Goal: Task Accomplishment & Management: Manage account settings

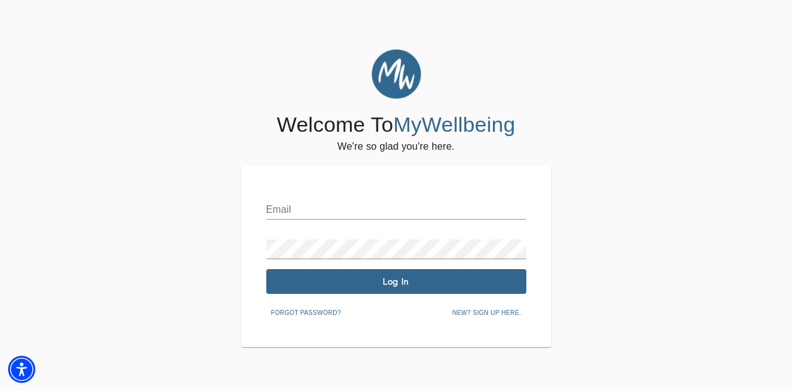
click at [376, 209] on input "text" at bounding box center [396, 210] width 260 height 20
type input "[EMAIL_ADDRESS][DOMAIN_NAME]"
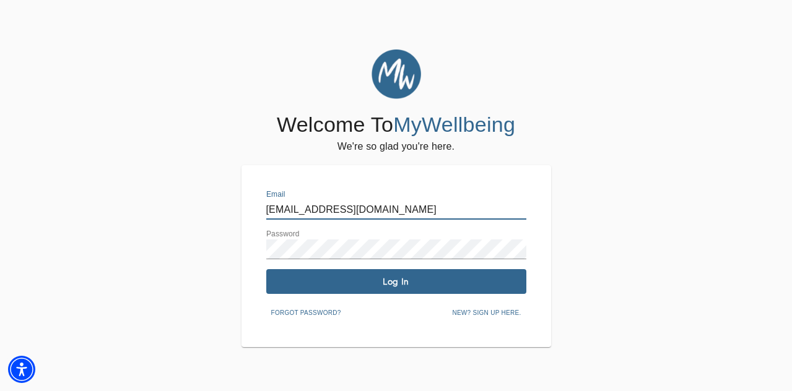
click at [406, 279] on span "Log In" at bounding box center [396, 282] width 250 height 12
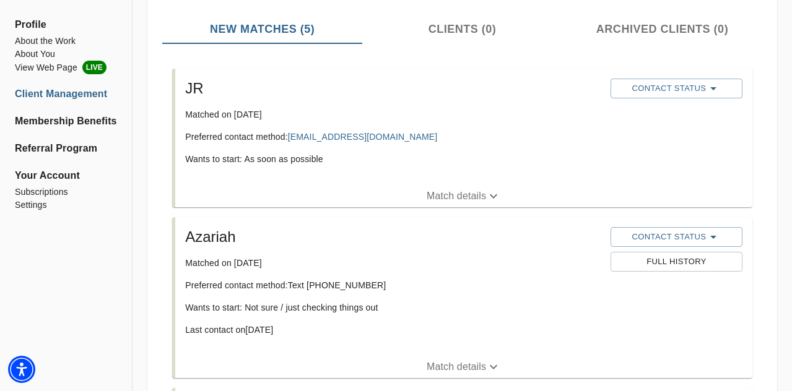
scroll to position [180, 0]
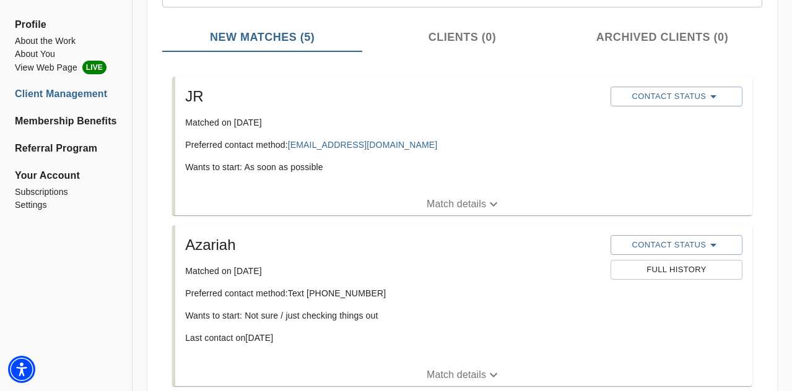
click at [448, 203] on p "Match details" at bounding box center [456, 204] width 59 height 15
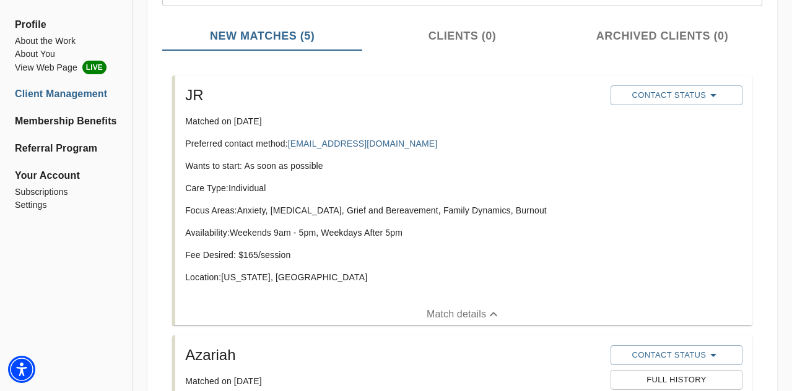
scroll to position [179, 0]
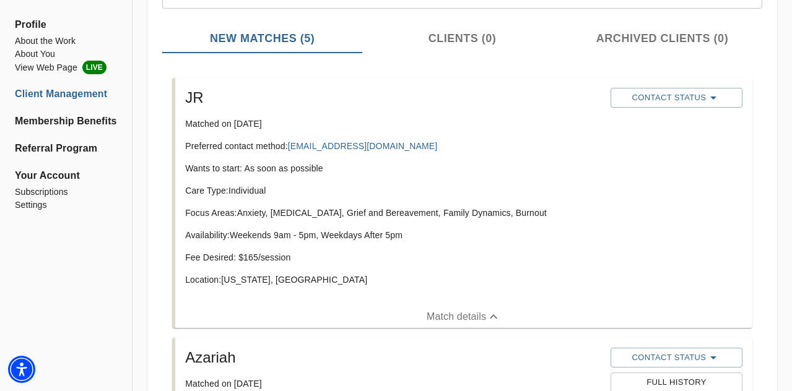
click at [672, 109] on div "Contact Status" at bounding box center [676, 97] width 137 height 25
click at [671, 101] on span "Contact Status" at bounding box center [677, 97] width 120 height 15
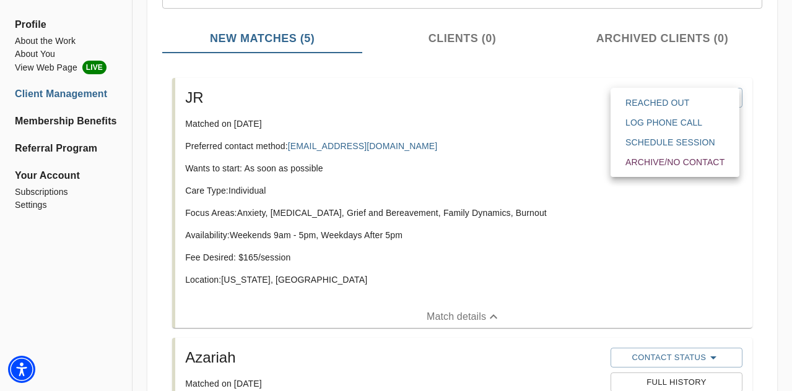
click at [481, 95] on div at bounding box center [396, 195] width 792 height 391
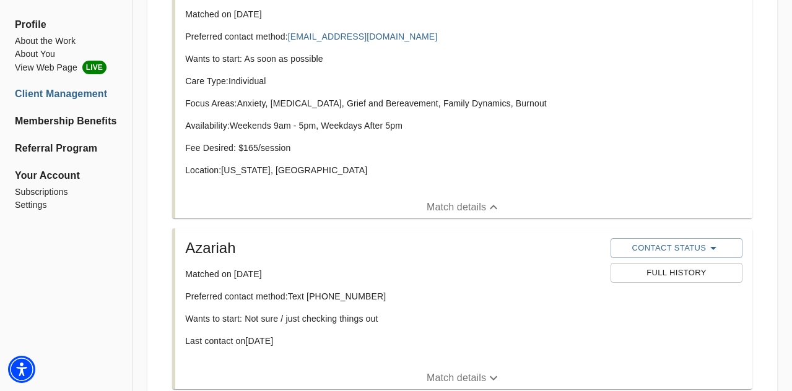
scroll to position [307, 0]
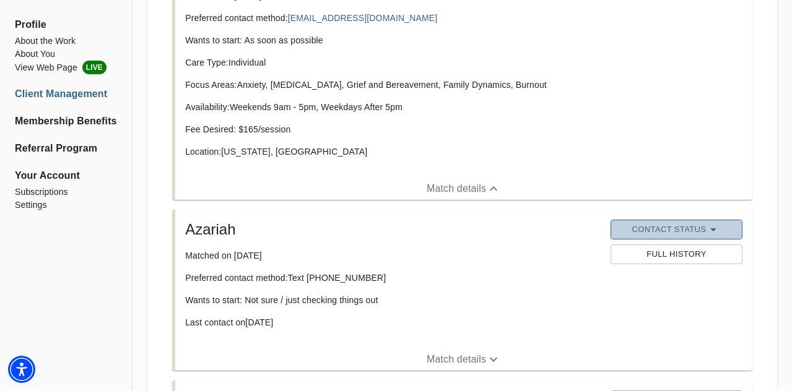
click at [714, 231] on icon "button" at bounding box center [713, 230] width 6 height 3
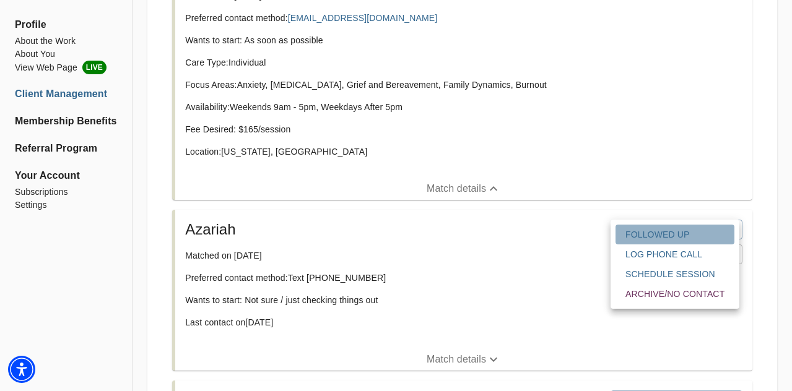
click at [689, 230] on span "Followed Up" at bounding box center [675, 235] width 99 height 12
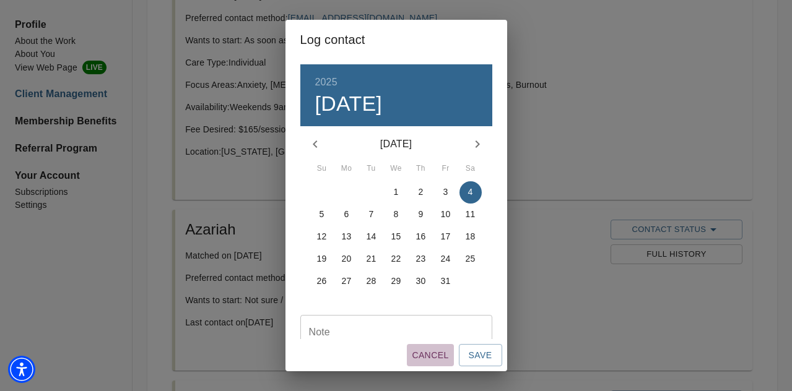
click at [430, 353] on span "Cancel" at bounding box center [430, 355] width 37 height 15
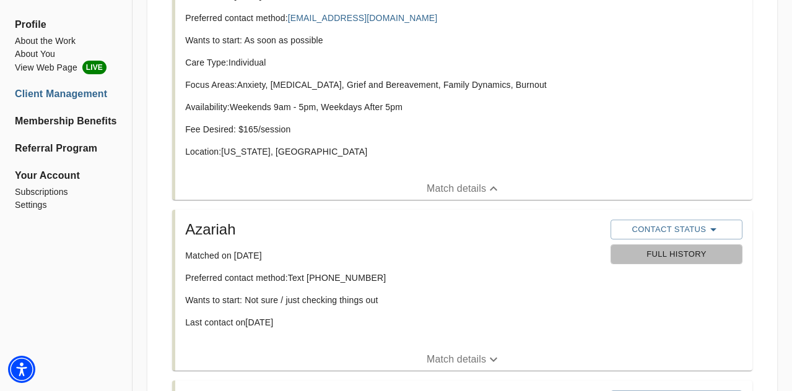
click at [710, 256] on span "Full History" at bounding box center [677, 255] width 120 height 14
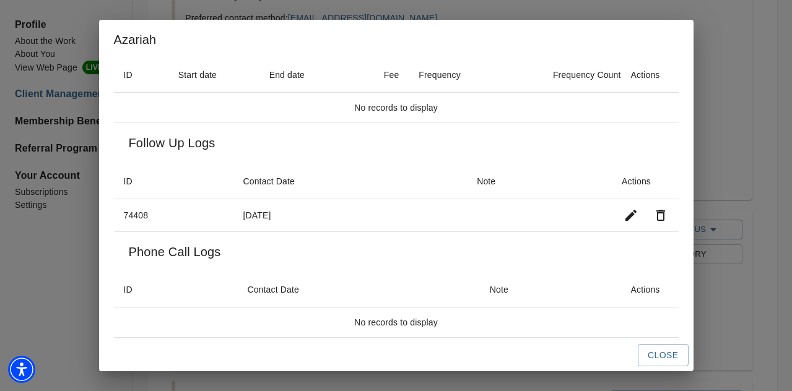
scroll to position [51, 0]
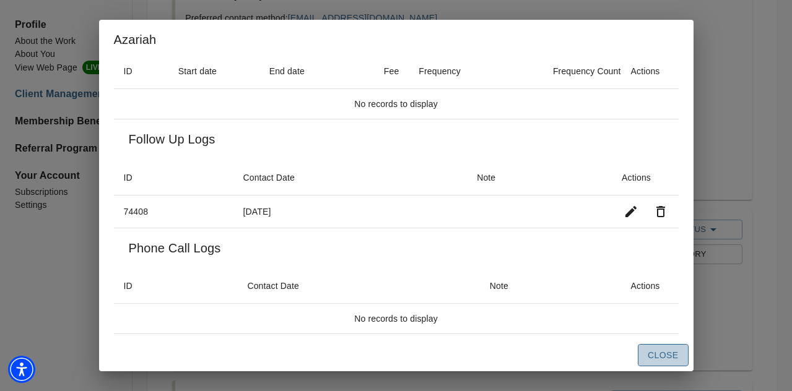
click at [668, 356] on span "Close" at bounding box center [663, 355] width 30 height 15
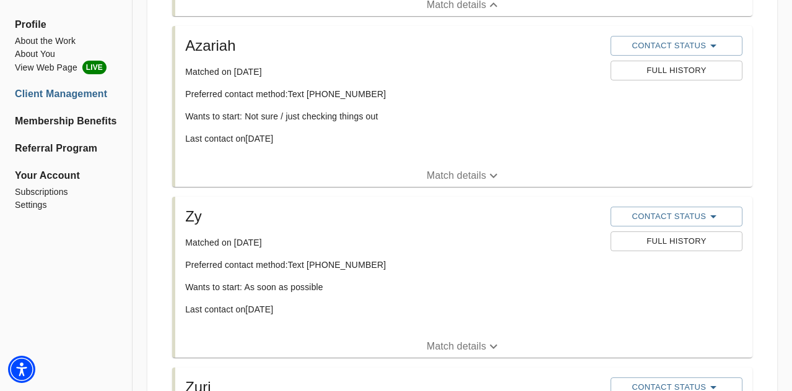
scroll to position [492, 0]
click at [634, 244] on span "Full History" at bounding box center [677, 241] width 120 height 14
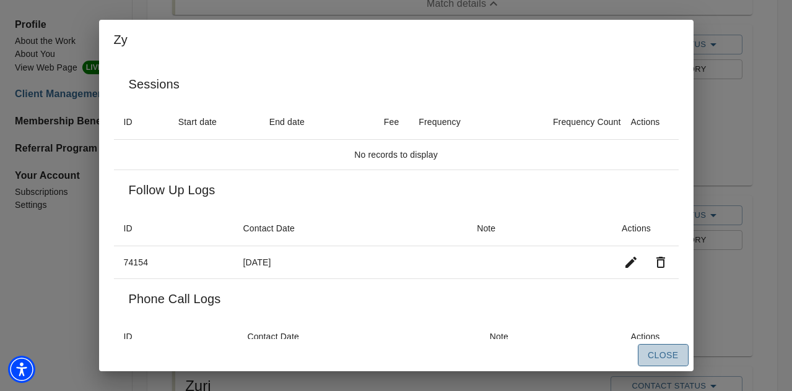
click at [655, 357] on span "Close" at bounding box center [663, 355] width 30 height 15
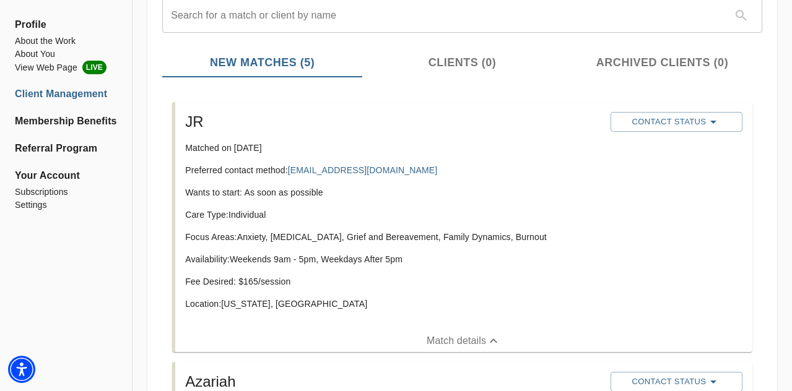
scroll to position [155, 0]
drag, startPoint x: 289, startPoint y: 167, endPoint x: 404, endPoint y: 169, distance: 114.6
click at [404, 169] on p "Preferred contact method: [EMAIL_ADDRESS][DOMAIN_NAME]" at bounding box center [393, 170] width 416 height 12
copy link "[EMAIL_ADDRESS][DOMAIN_NAME]"
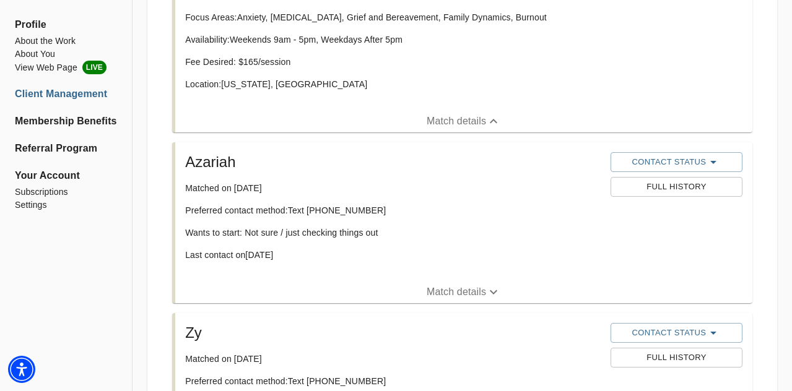
scroll to position [0, 0]
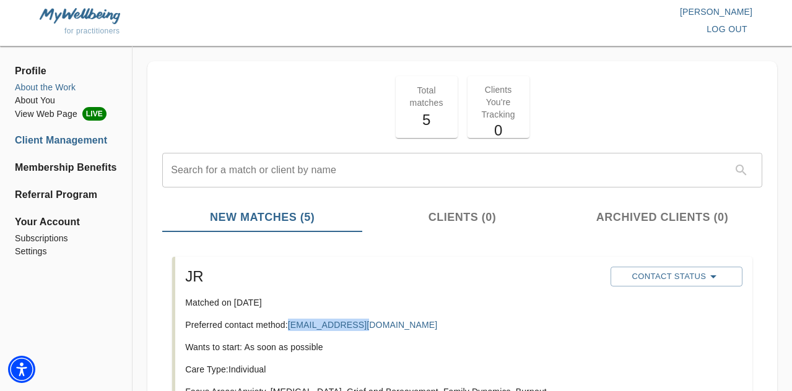
click at [42, 89] on li "About the Work" at bounding box center [66, 87] width 102 height 13
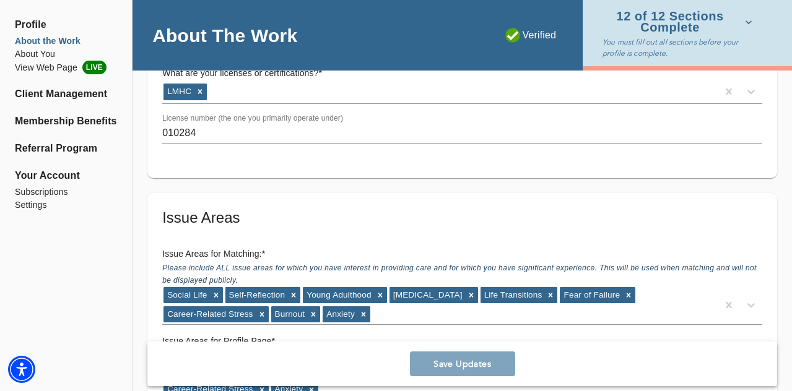
scroll to position [1125, 0]
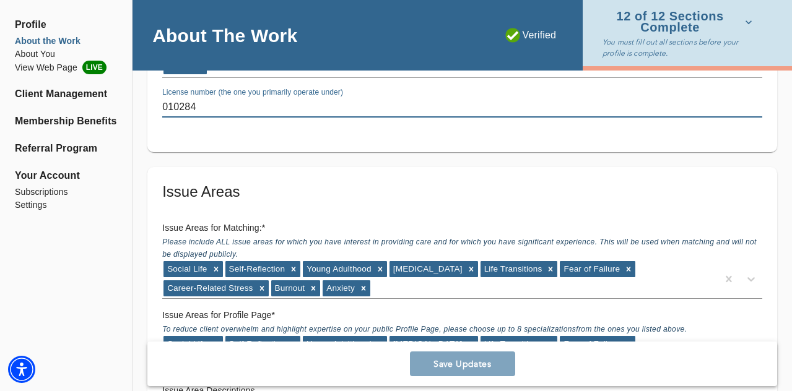
click at [166, 105] on input "010284" at bounding box center [462, 108] width 600 height 20
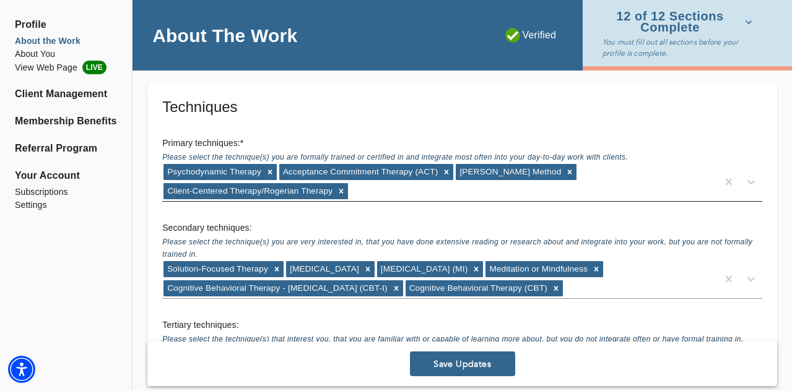
scroll to position [1953, 0]
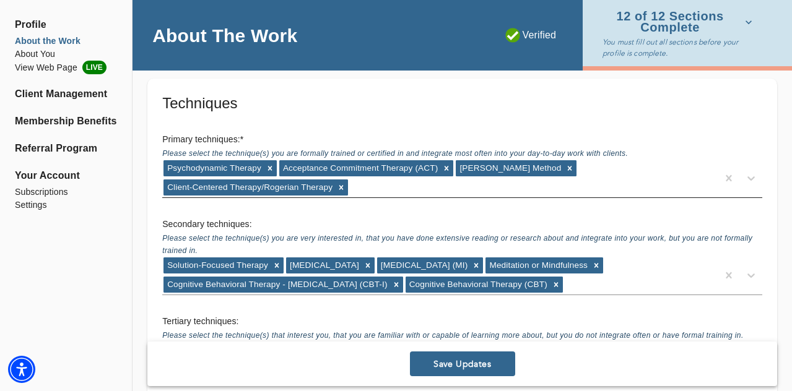
type input "D-010284"
click at [395, 189] on div "Psychodynamic Therapy Acceptance Commitment Therapy (ACT) [PERSON_NAME] Method …" at bounding box center [440, 178] width 556 height 38
type input "[MEDICAL_DATA]"
click at [501, 107] on h5 "Techniques" at bounding box center [462, 104] width 600 height 20
click at [749, 178] on icon at bounding box center [751, 179] width 7 height 4
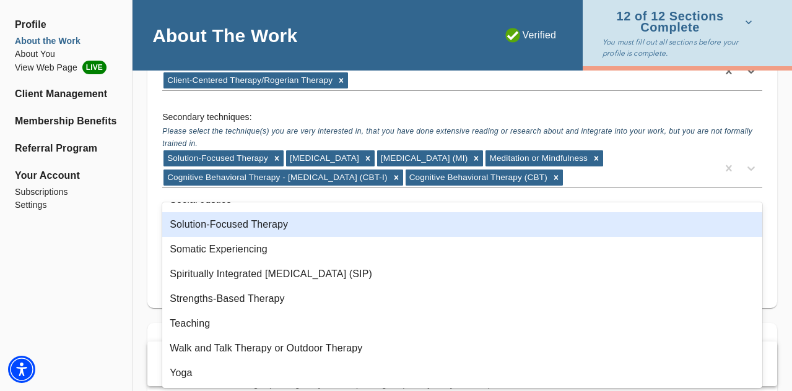
scroll to position [2066, 0]
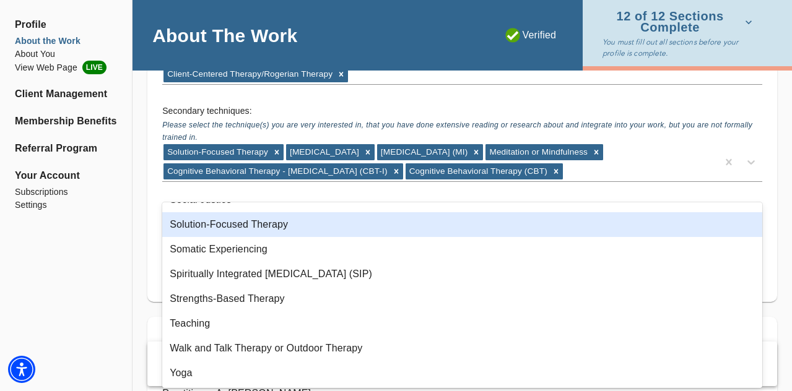
click at [744, 96] on div "Secondary techniques: Please select the technique(s) you are very interested in…" at bounding box center [462, 143] width 620 height 97
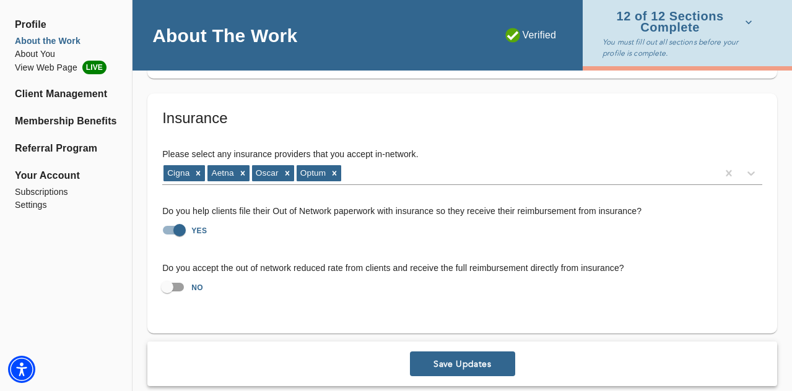
scroll to position [2743, 0]
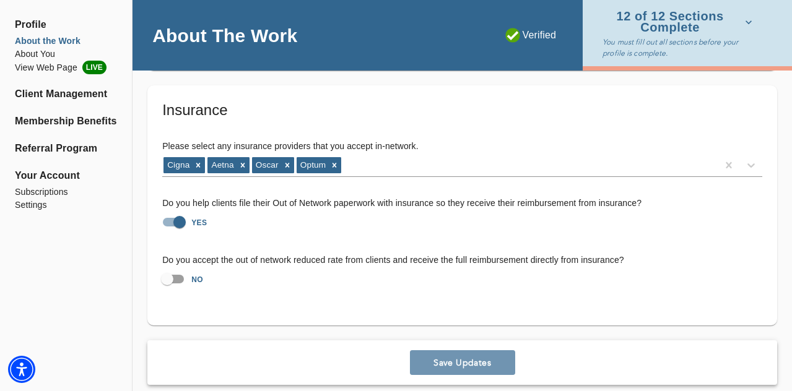
click at [476, 357] on span "Save Updates" at bounding box center [462, 363] width 95 height 12
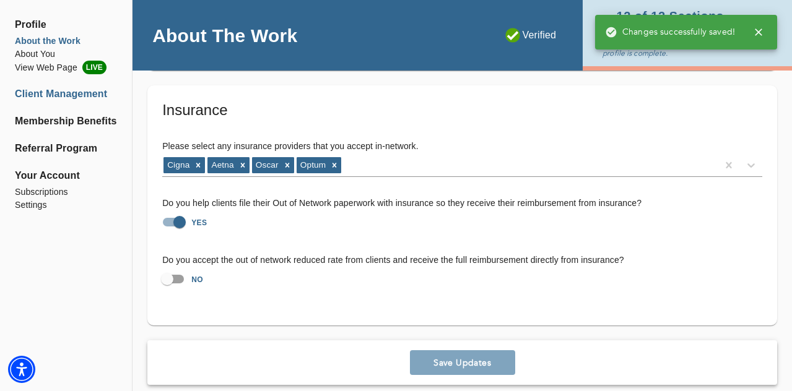
click at [50, 94] on li "Client Management" at bounding box center [66, 94] width 102 height 15
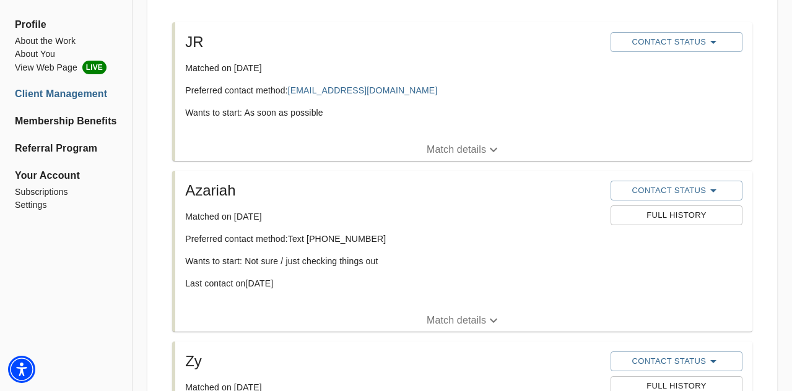
scroll to position [45, 0]
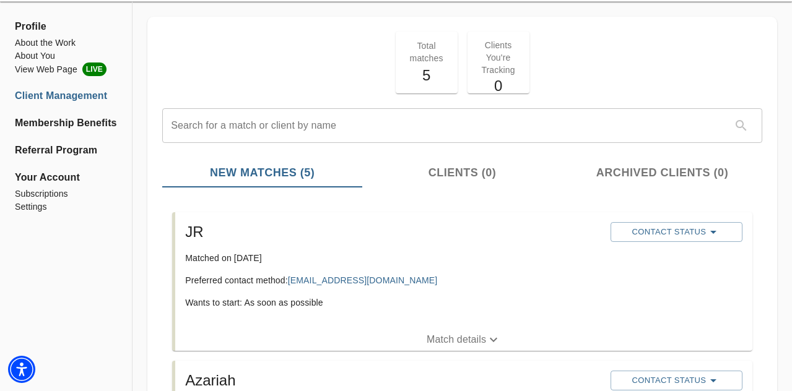
click at [194, 229] on h5 "JR" at bounding box center [393, 232] width 416 height 20
click at [458, 342] on p "Match details" at bounding box center [456, 340] width 59 height 15
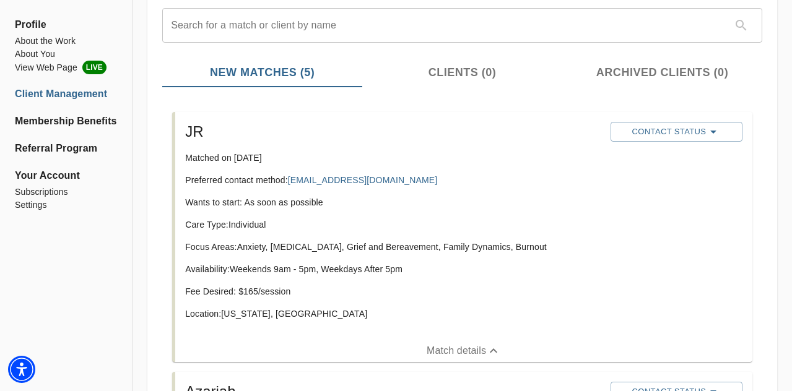
scroll to position [153, 0]
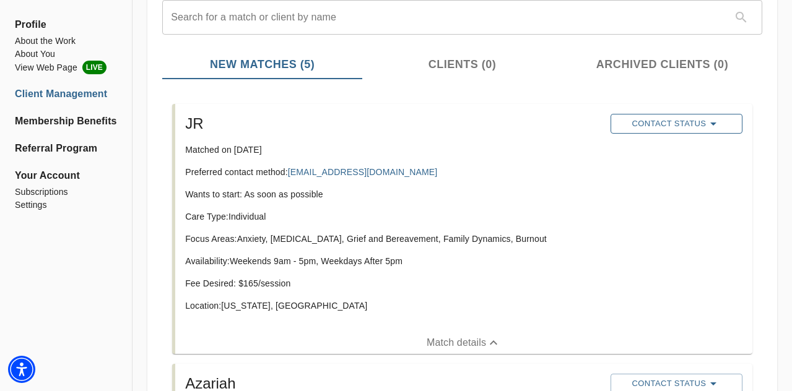
click at [689, 123] on span "Contact Status" at bounding box center [677, 123] width 120 height 15
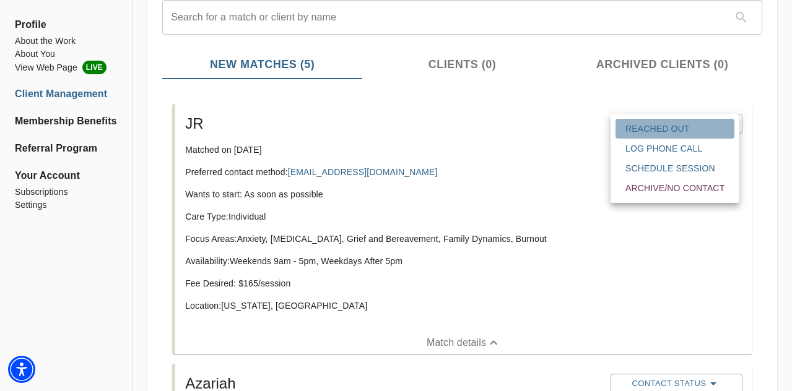
click at [677, 127] on span "Reached Out" at bounding box center [675, 129] width 99 height 12
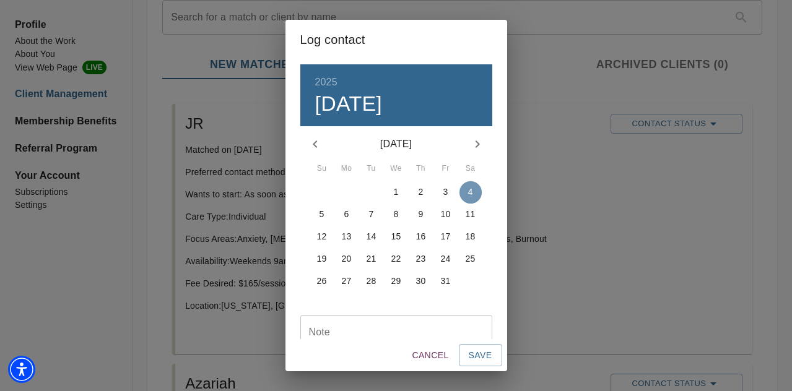
click at [469, 189] on p "4" at bounding box center [470, 192] width 5 height 12
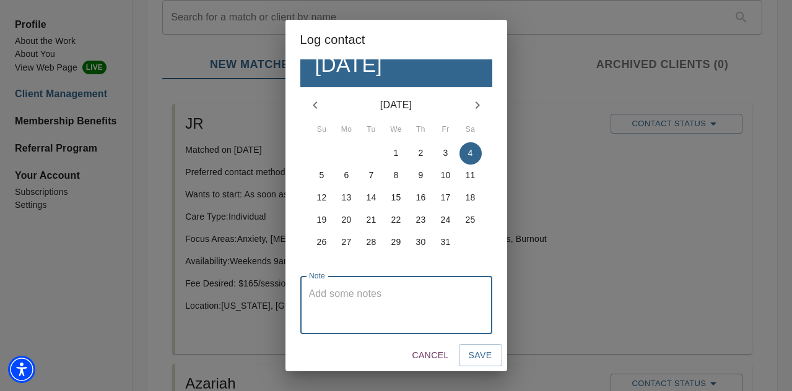
click at [339, 293] on textarea at bounding box center [396, 305] width 175 height 35
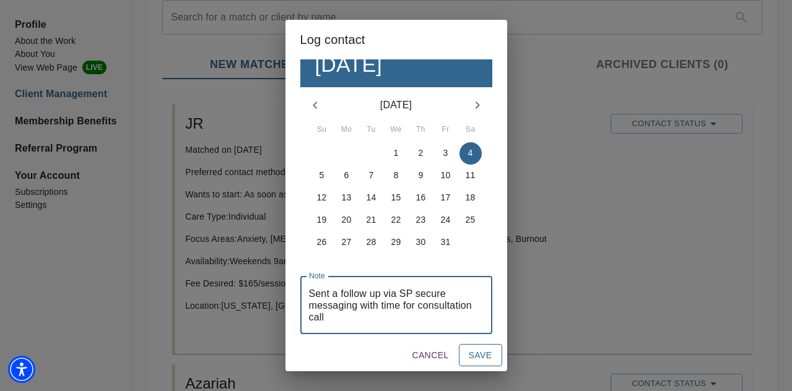
type textarea "Sent a follow up via SP secure messaging with time for consultation call"
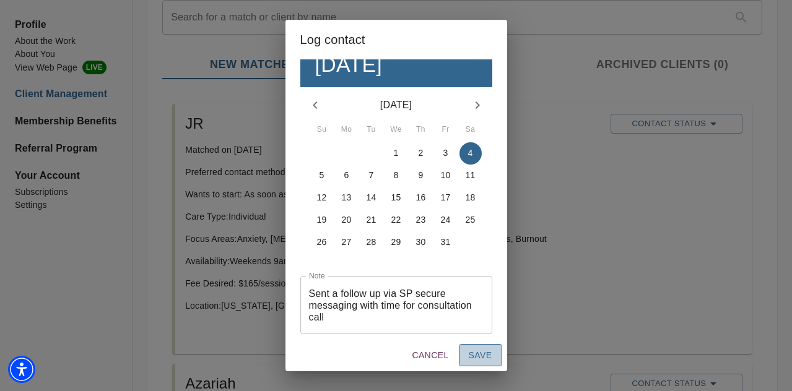
click at [474, 357] on span "Save" at bounding box center [481, 355] width 24 height 15
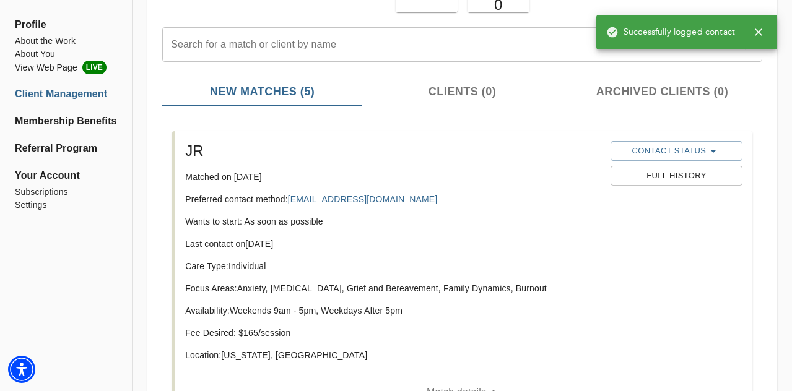
scroll to position [125, 0]
click at [722, 150] on span "Contact Status" at bounding box center [677, 152] width 120 height 15
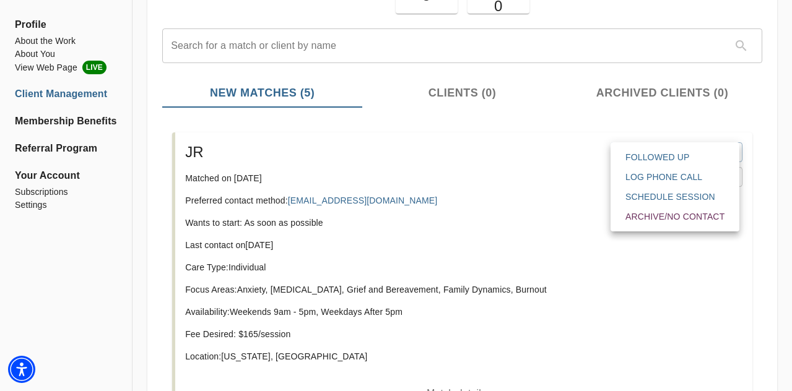
click at [535, 141] on div at bounding box center [396, 195] width 792 height 391
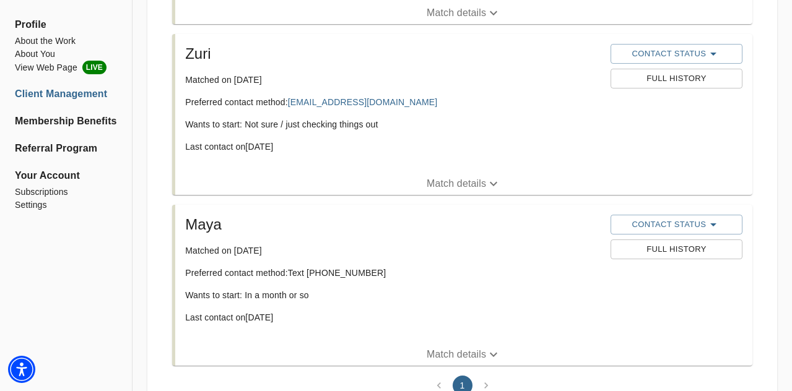
scroll to position [901, 0]
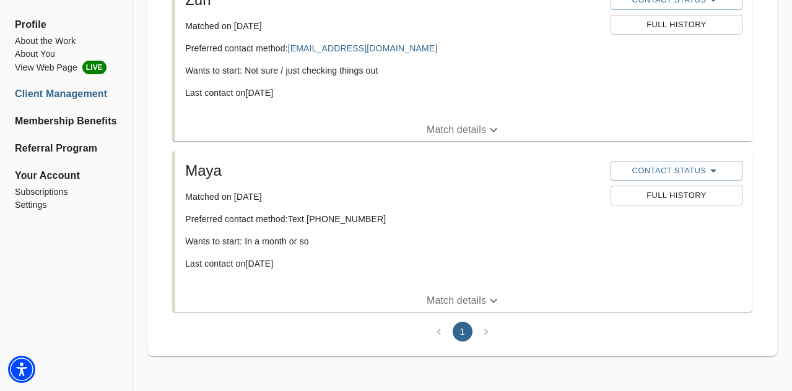
click at [444, 300] on p "Match details" at bounding box center [456, 301] width 59 height 15
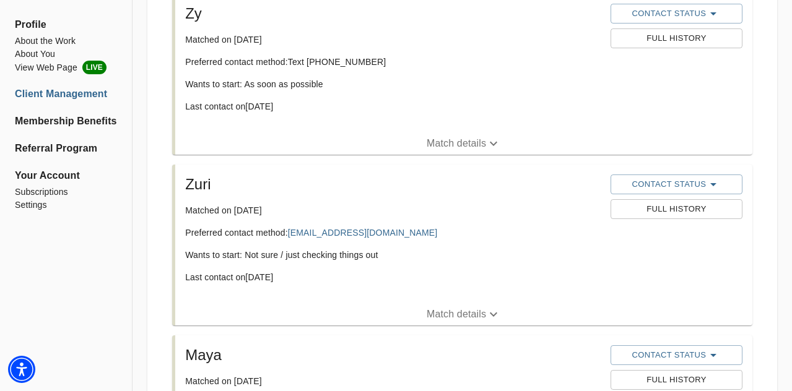
scroll to position [708, 0]
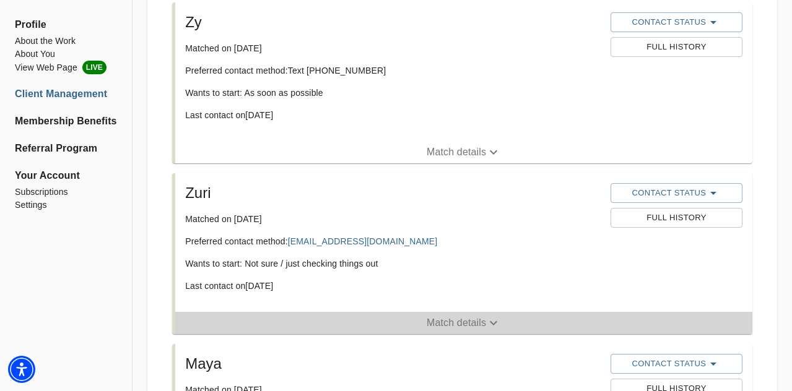
click at [460, 323] on p "Match details" at bounding box center [456, 323] width 59 height 15
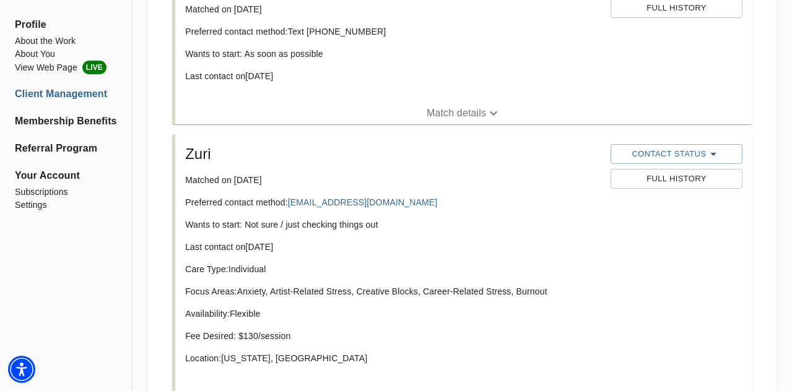
scroll to position [751, 0]
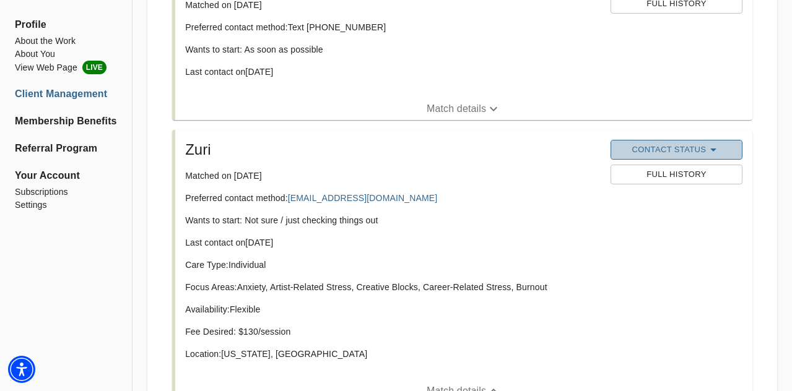
click at [653, 154] on span "Contact Status" at bounding box center [677, 149] width 120 height 15
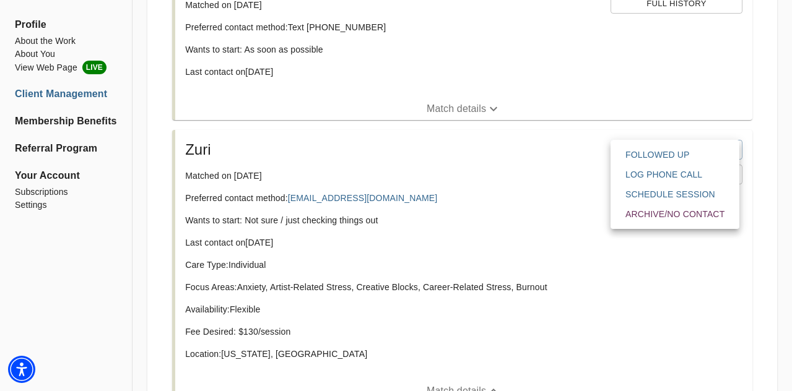
click at [451, 167] on div at bounding box center [396, 195] width 792 height 391
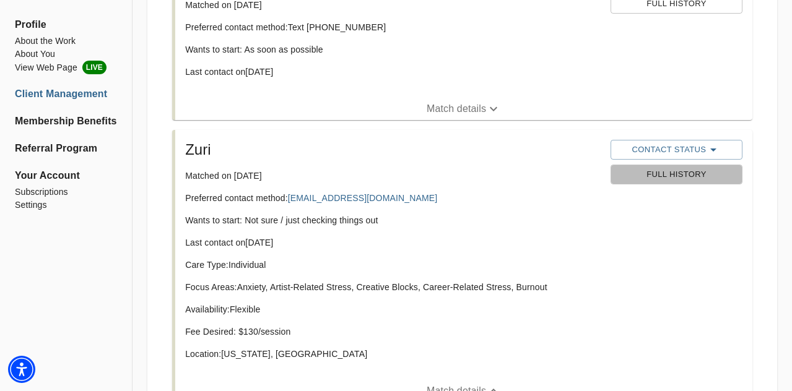
click at [649, 179] on span "Full History" at bounding box center [677, 175] width 120 height 14
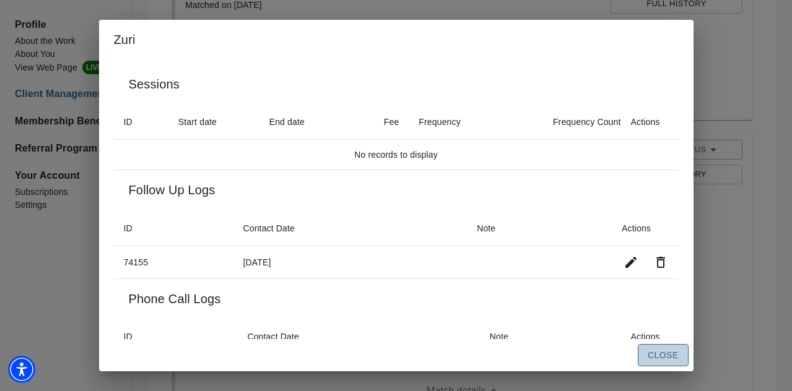
click at [678, 351] on span "Close" at bounding box center [663, 355] width 30 height 15
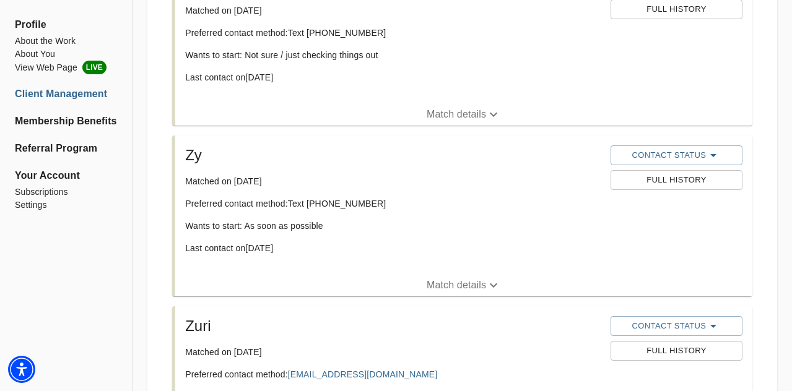
scroll to position [548, 0]
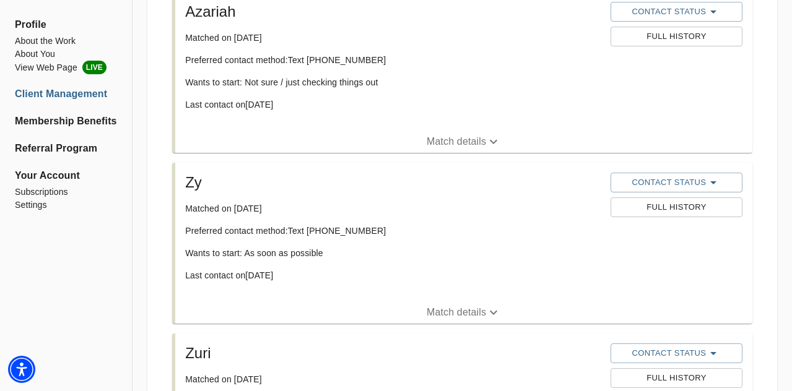
click at [457, 315] on p "Match details" at bounding box center [456, 312] width 59 height 15
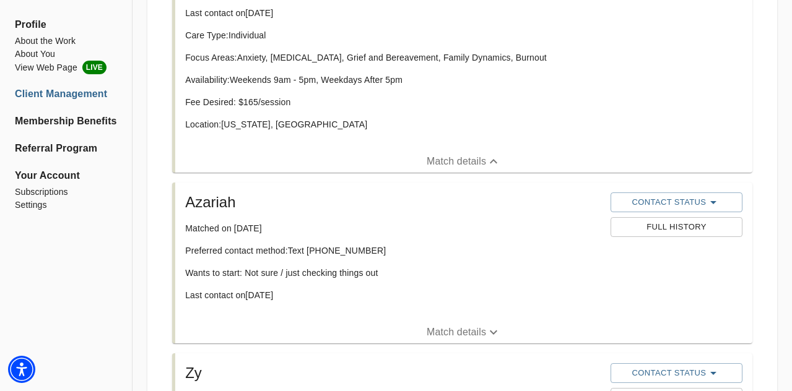
scroll to position [371, 0]
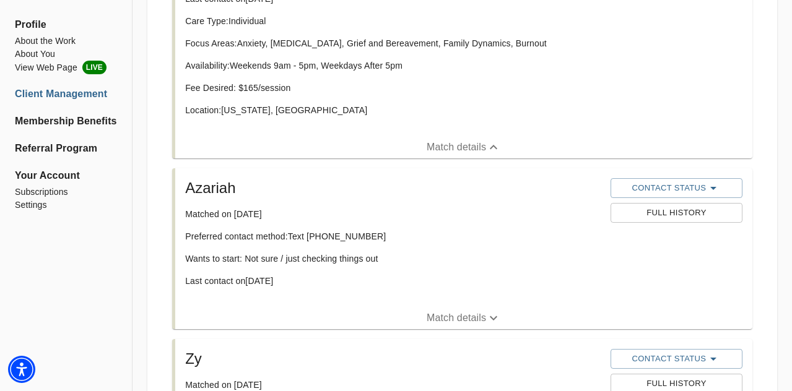
click at [456, 317] on p "Match details" at bounding box center [456, 318] width 59 height 15
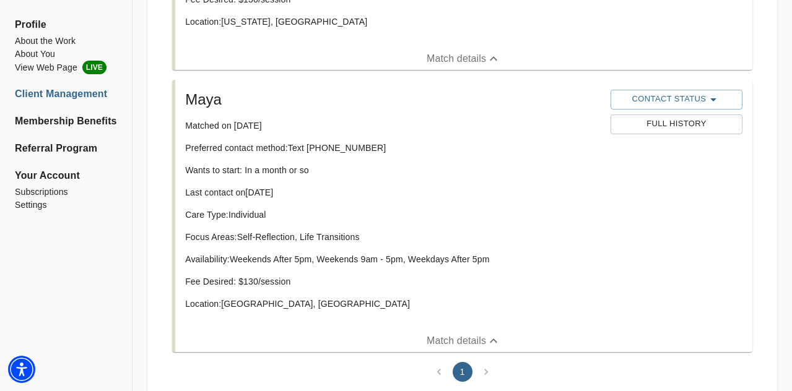
scroll to position [1348, 0]
